Goal: Task Accomplishment & Management: Use online tool/utility

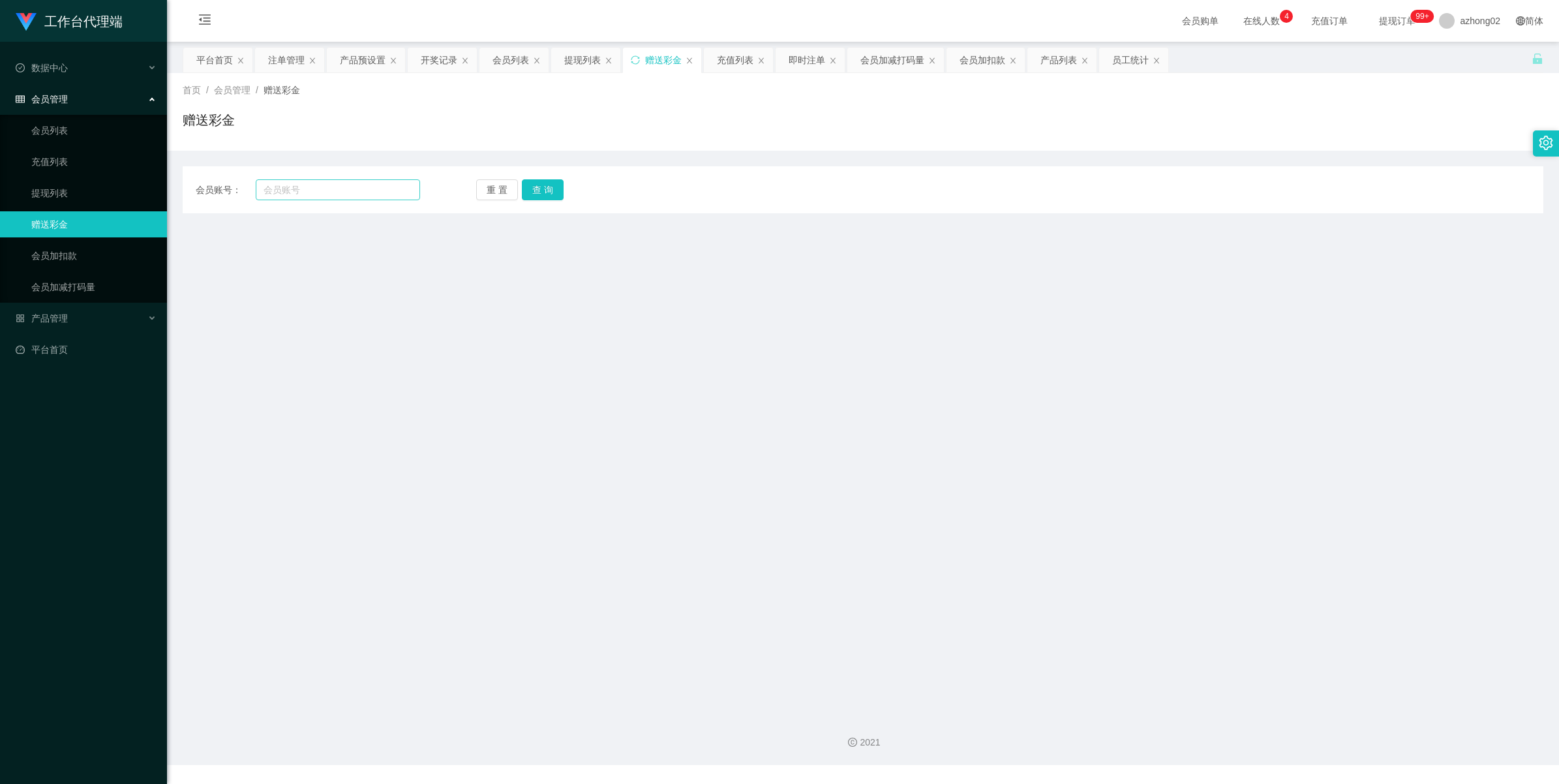
drag, startPoint x: 315, startPoint y: 204, endPoint x: 324, endPoint y: 194, distance: 13.5
click at [317, 202] on div "会员账号： 重 置 查 询 会员账号 会员姓名 账号余额 操作类型 彩金加款 彩金扣款 金额 确 定" at bounding box center [862, 190] width 1361 height 47
click at [324, 194] on input "text" at bounding box center [338, 190] width 164 height 21
paste input "TEO4901"
type input "TEO4901"
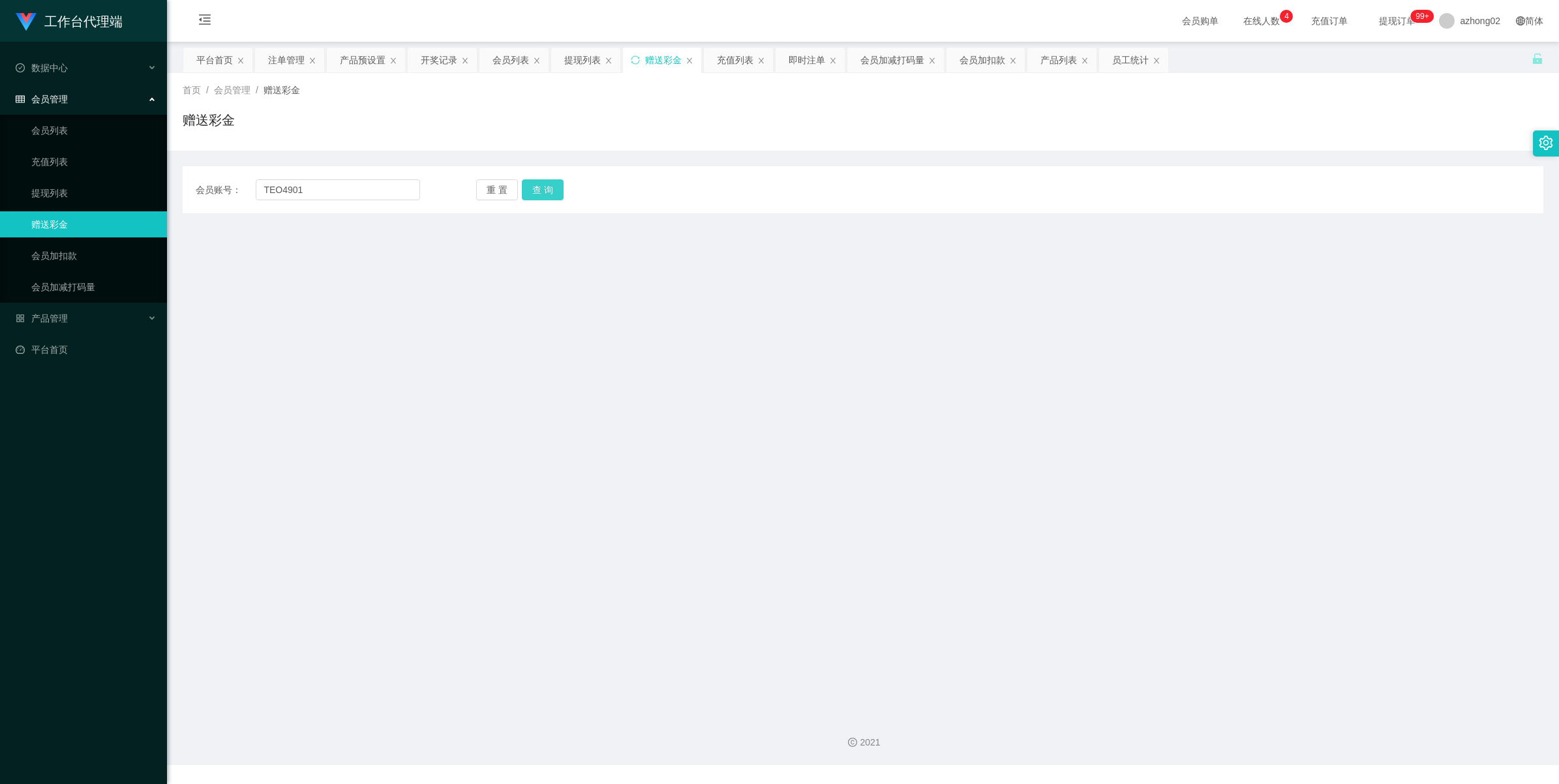
drag, startPoint x: 552, startPoint y: 184, endPoint x: 552, endPoint y: 300, distance: 116.0
click at [552, 184] on button "查 询" at bounding box center [543, 190] width 42 height 21
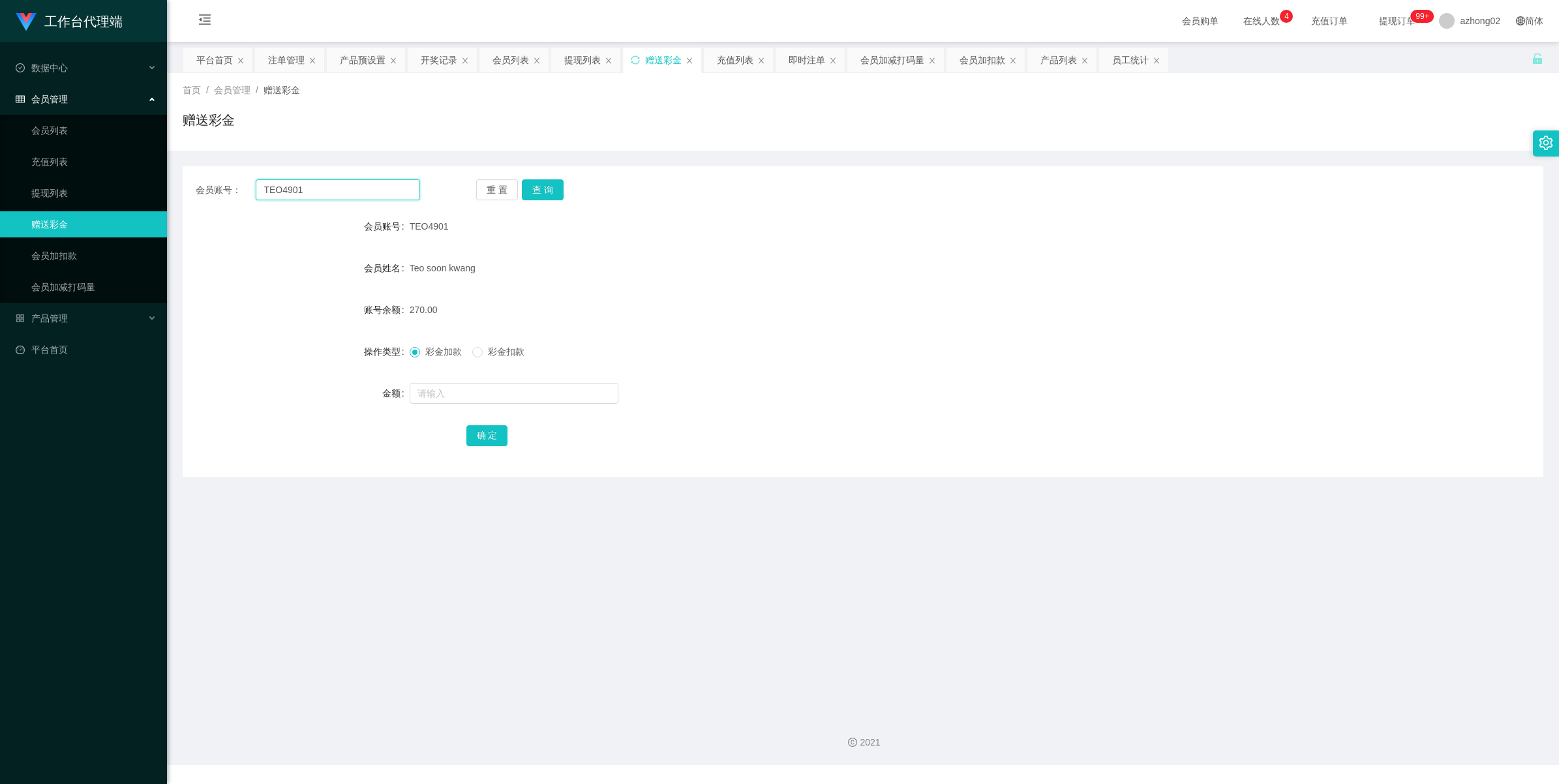
click at [260, 180] on input "TEO4901" at bounding box center [338, 190] width 164 height 21
click at [278, 184] on input "TEO4901" at bounding box center [338, 190] width 164 height 21
click at [75, 305] on div "产品管理" at bounding box center [83, 318] width 167 height 26
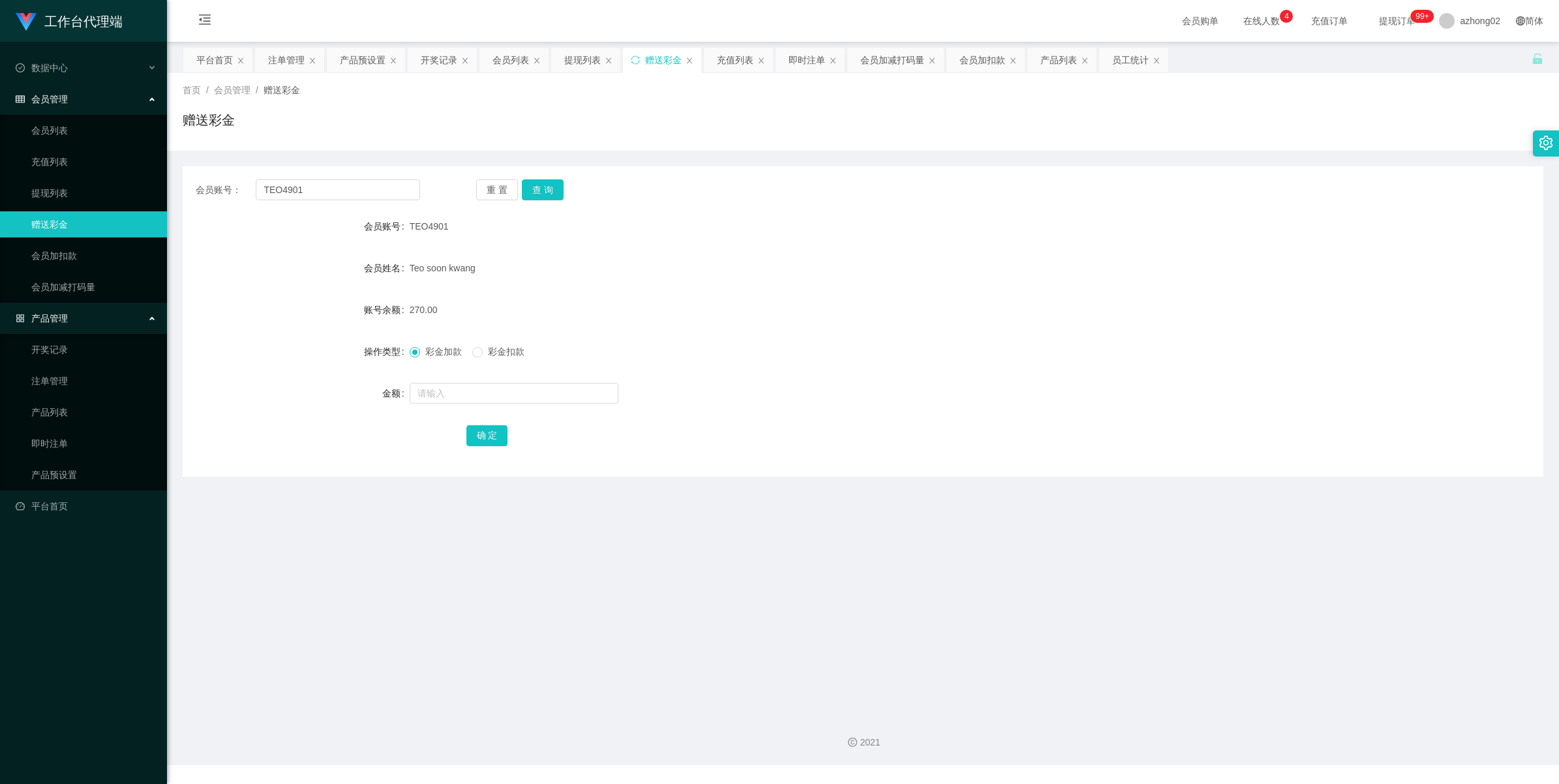
click at [68, 324] on div "产品管理" at bounding box center [83, 318] width 167 height 26
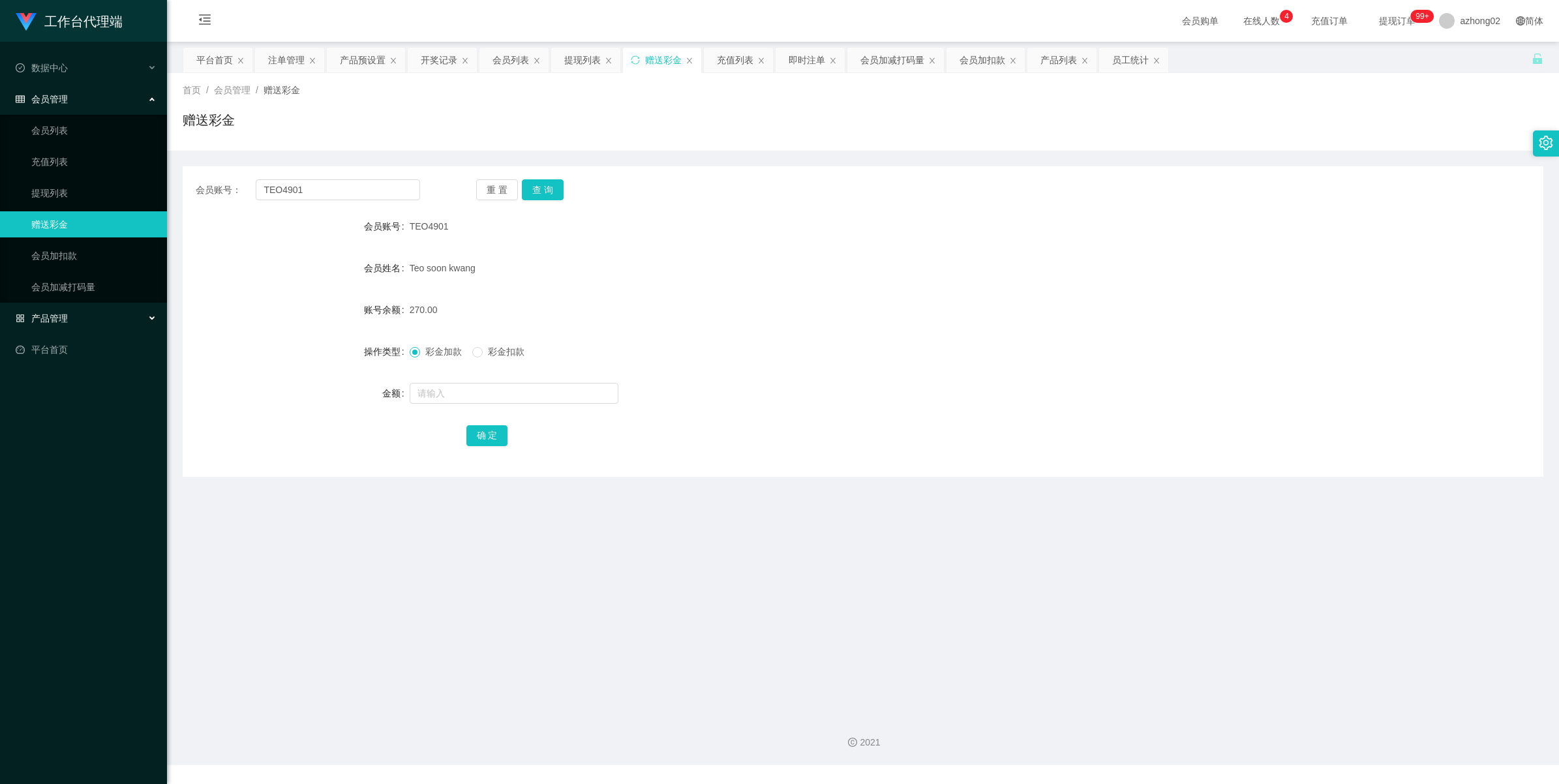
click at [55, 320] on span "产品管理" at bounding box center [42, 318] width 52 height 11
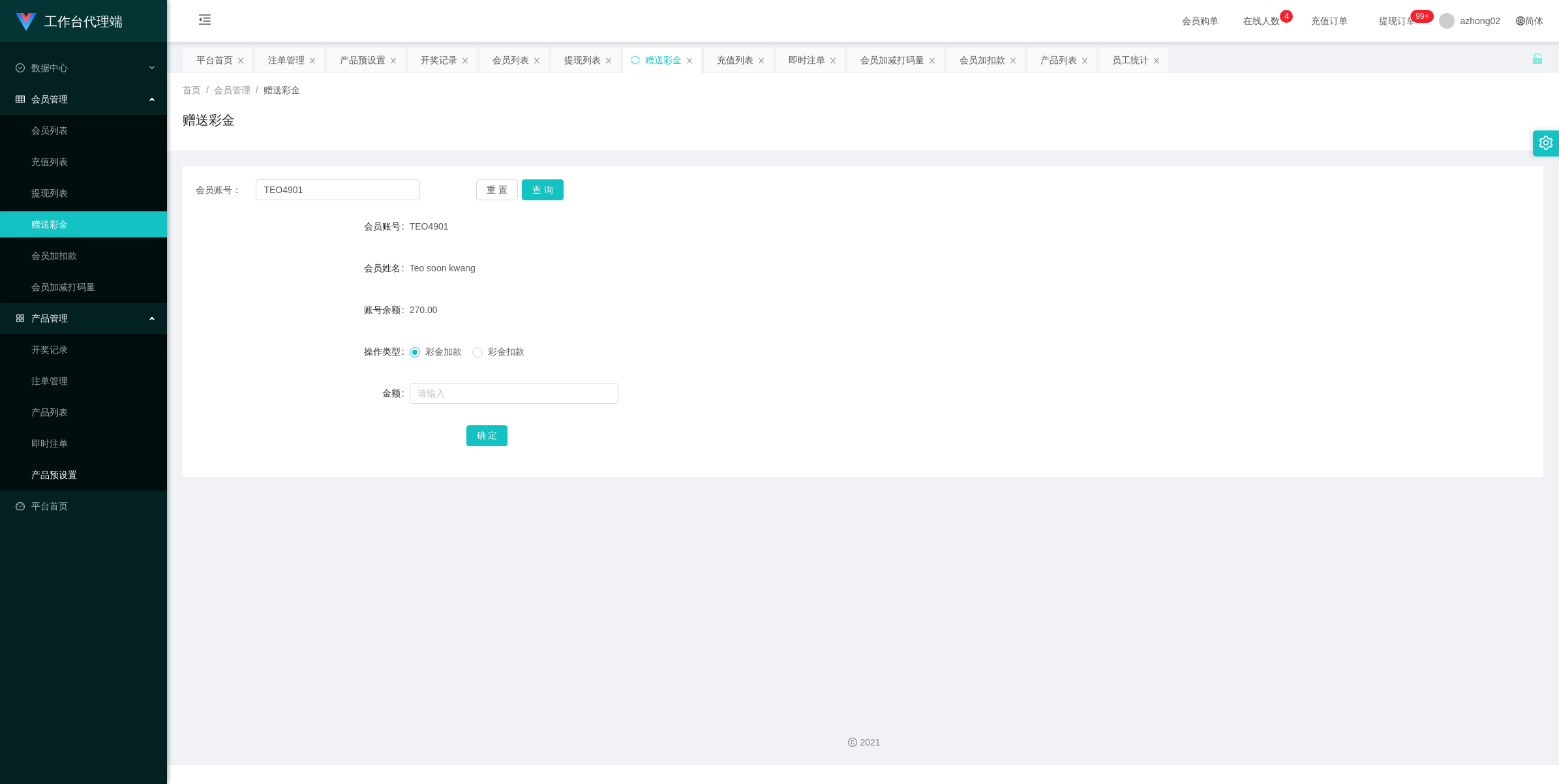
click at [45, 474] on link "产品预设置" at bounding box center [94, 475] width 125 height 26
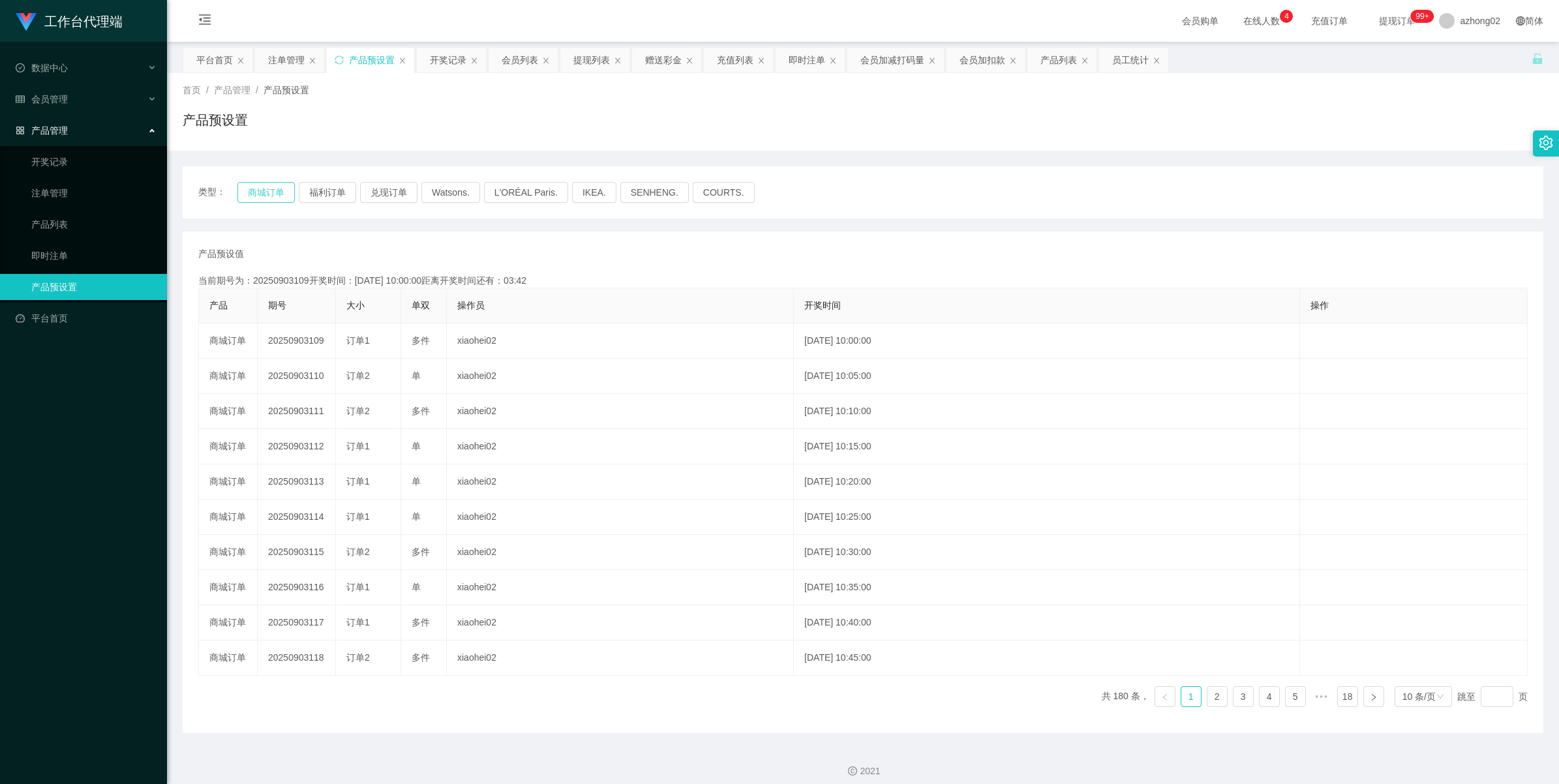
click at [275, 187] on button "商城订单" at bounding box center [266, 192] width 57 height 21
click at [264, 62] on div "注单管理" at bounding box center [289, 60] width 69 height 25
click at [291, 60] on div "注单管理" at bounding box center [286, 60] width 37 height 25
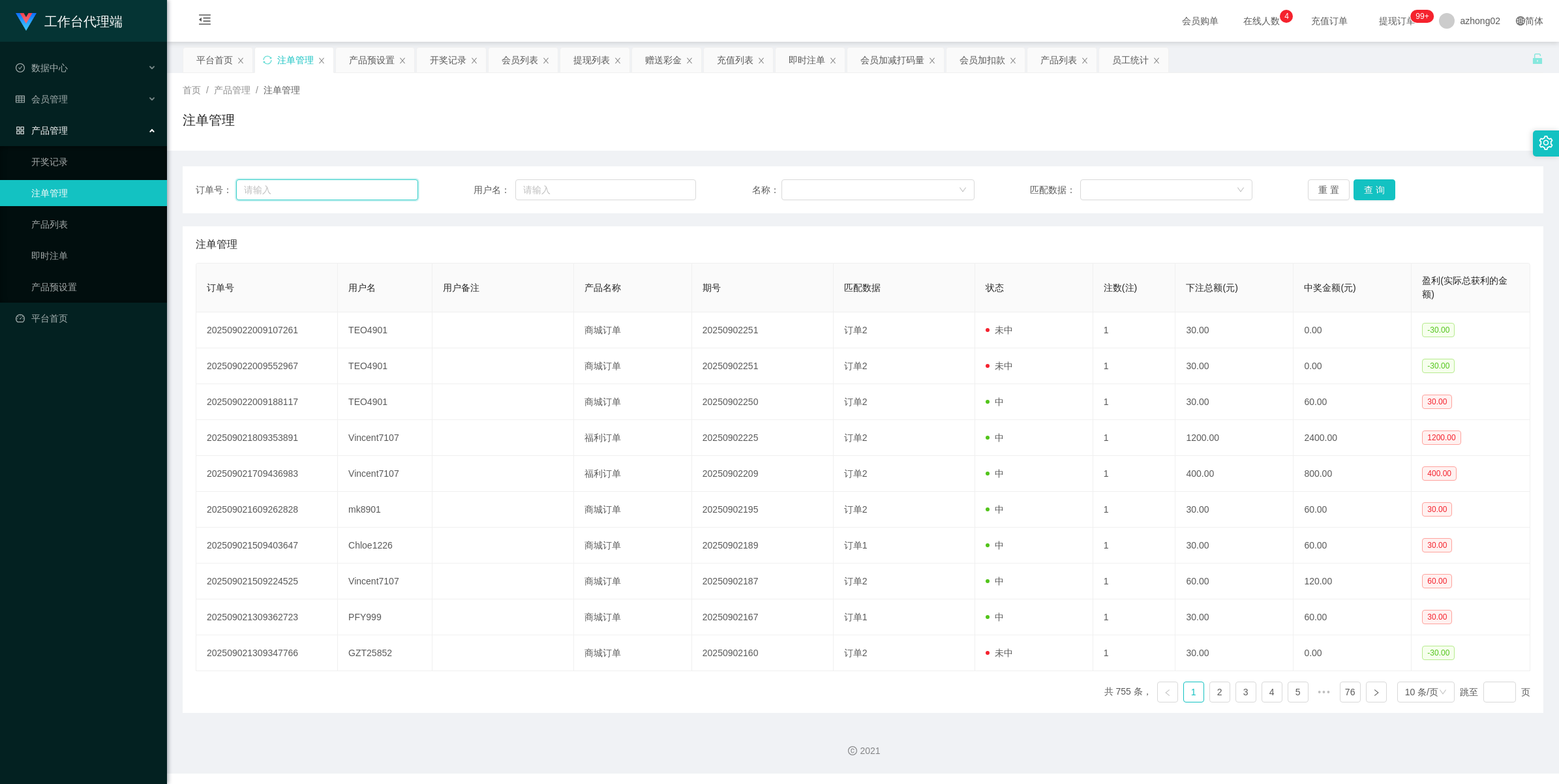
click at [325, 190] on input "text" at bounding box center [327, 190] width 182 height 21
paste input "TEO4901"
type input "T"
click at [826, 190] on div at bounding box center [873, 190] width 168 height 19
click at [602, 187] on input "text" at bounding box center [606, 190] width 181 height 21
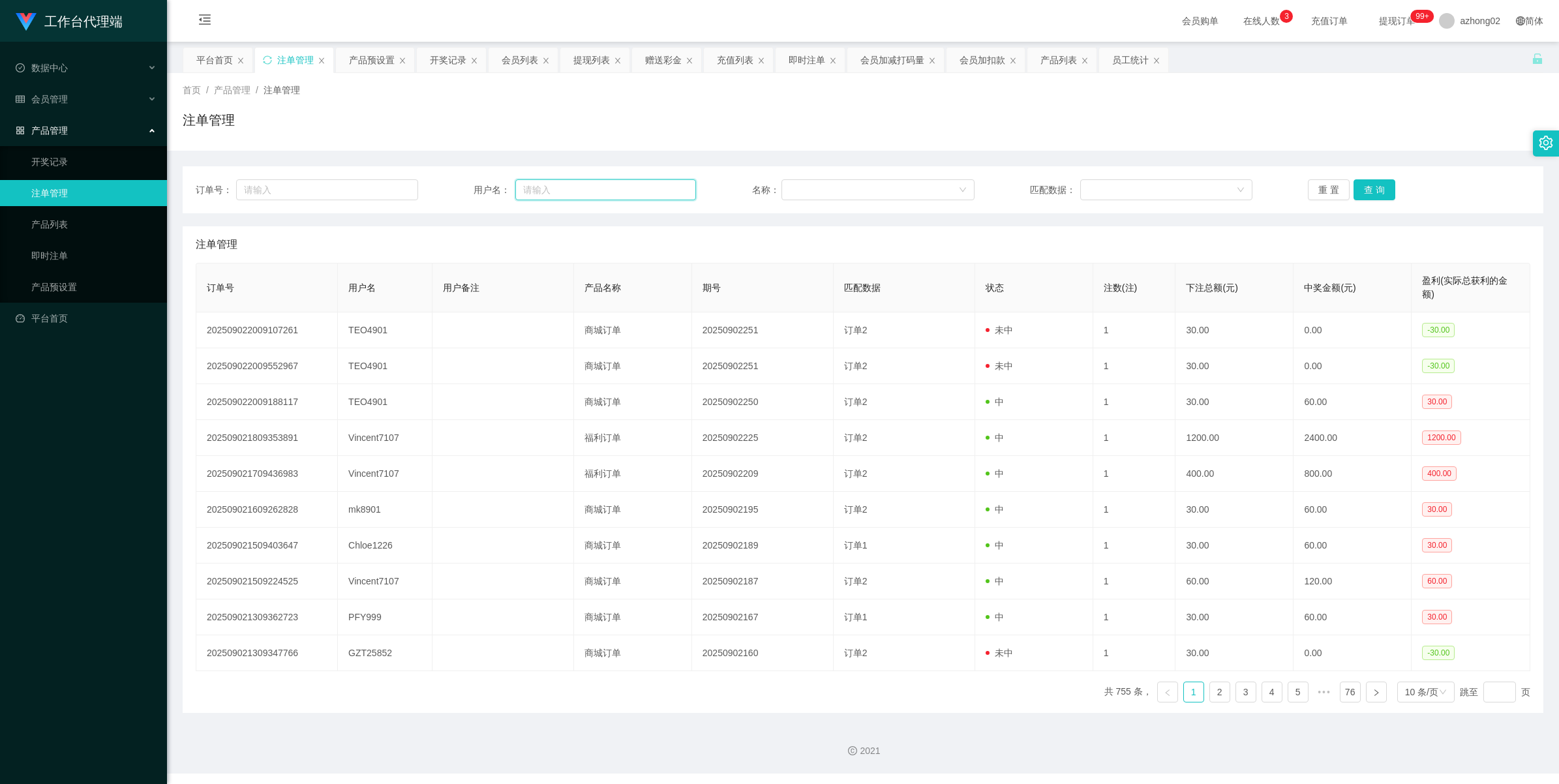
paste input "TEO4901"
type input "TEO4901"
click at [1385, 187] on button "查 询" at bounding box center [1374, 190] width 42 height 21
